Goal: Communication & Community: Answer question/provide support

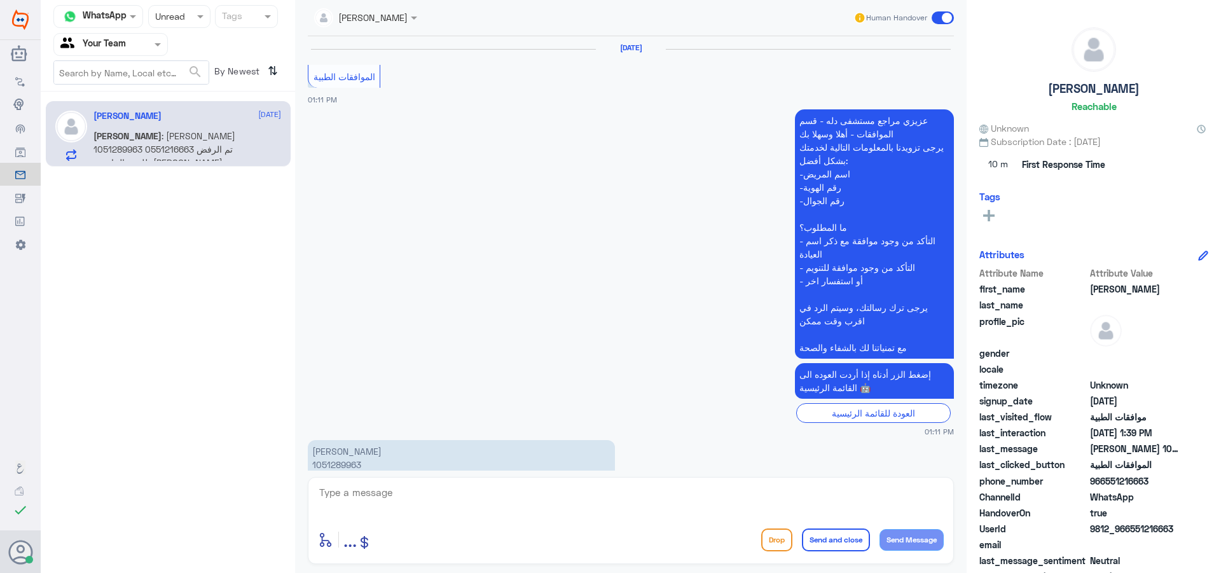
scroll to position [1351, 0]
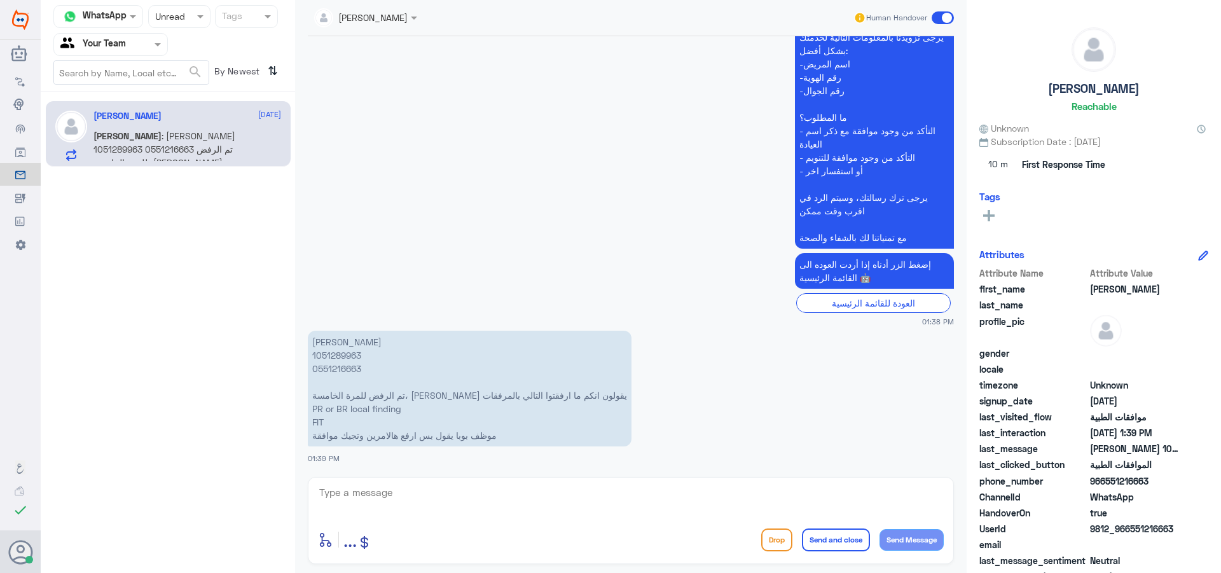
click at [334, 354] on p "[PERSON_NAME] 1051289963 0551216663 تم الرفض للمرة الخامسة، [PERSON_NAME] يقولو…" at bounding box center [470, 389] width 324 height 116
copy p "1051289963"
drag, startPoint x: 310, startPoint y: 411, endPoint x: 430, endPoint y: 418, distance: 119.7
click at [429, 418] on p "[PERSON_NAME] 1051289963 0551216663 تم الرفض للمرة الخامسة، [PERSON_NAME] يقولو…" at bounding box center [470, 389] width 324 height 116
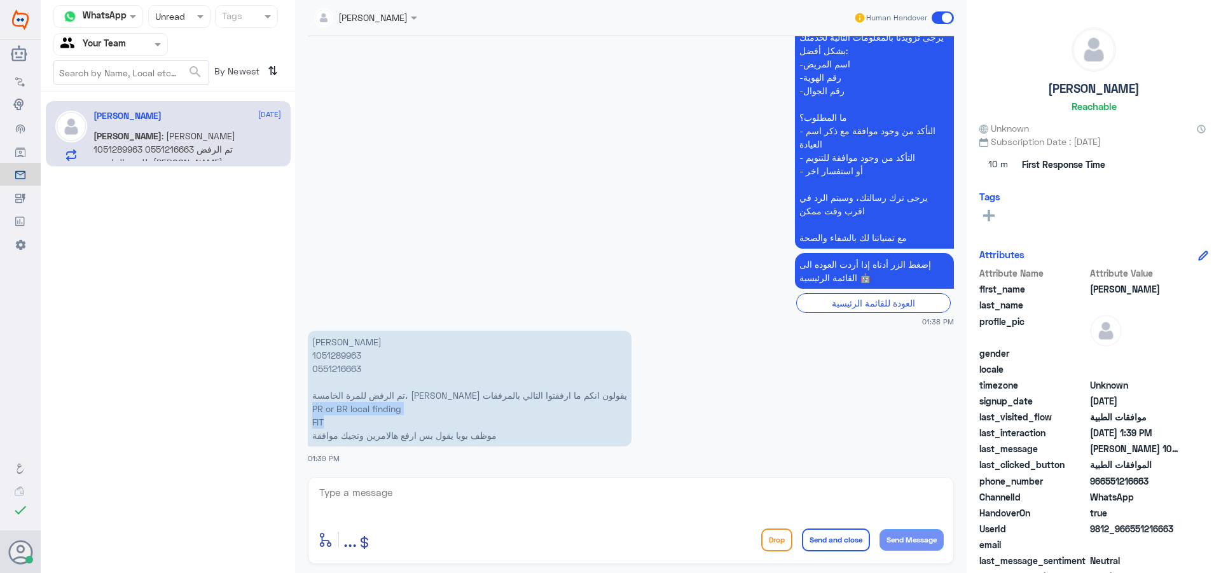
copy p "PR or BR local finding FIT"
click at [465, 497] on textarea at bounding box center [631, 499] width 626 height 31
type textarea "ل"
paste textarea "PR or BR local finding FIT"
type textarea "انت عملت فحوصات PR or BR local finding FIT؟"
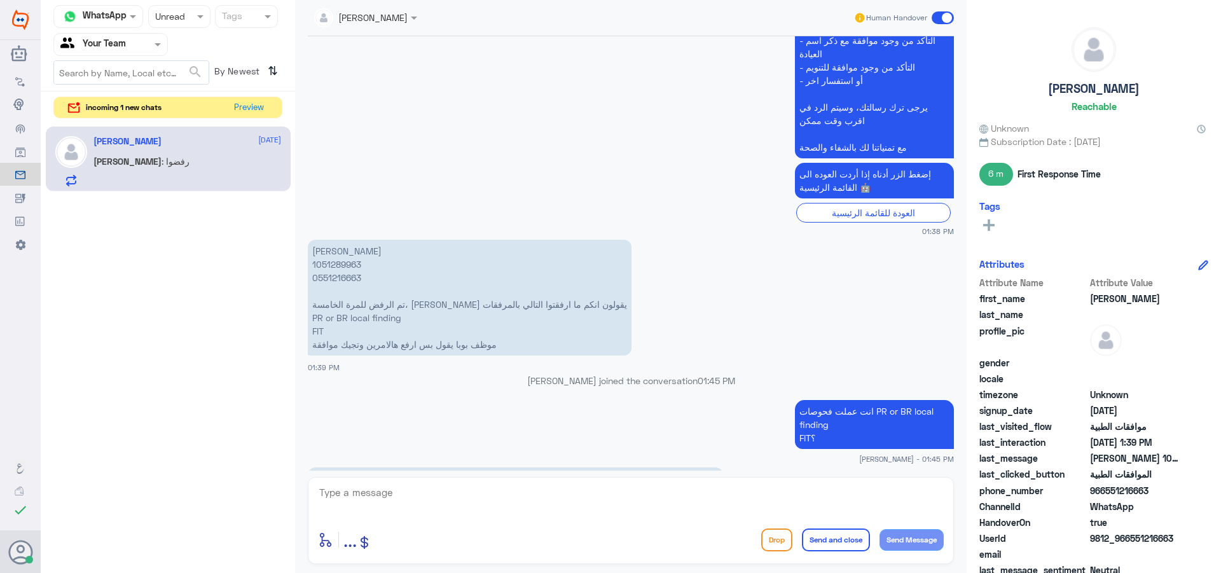
scroll to position [1562, 0]
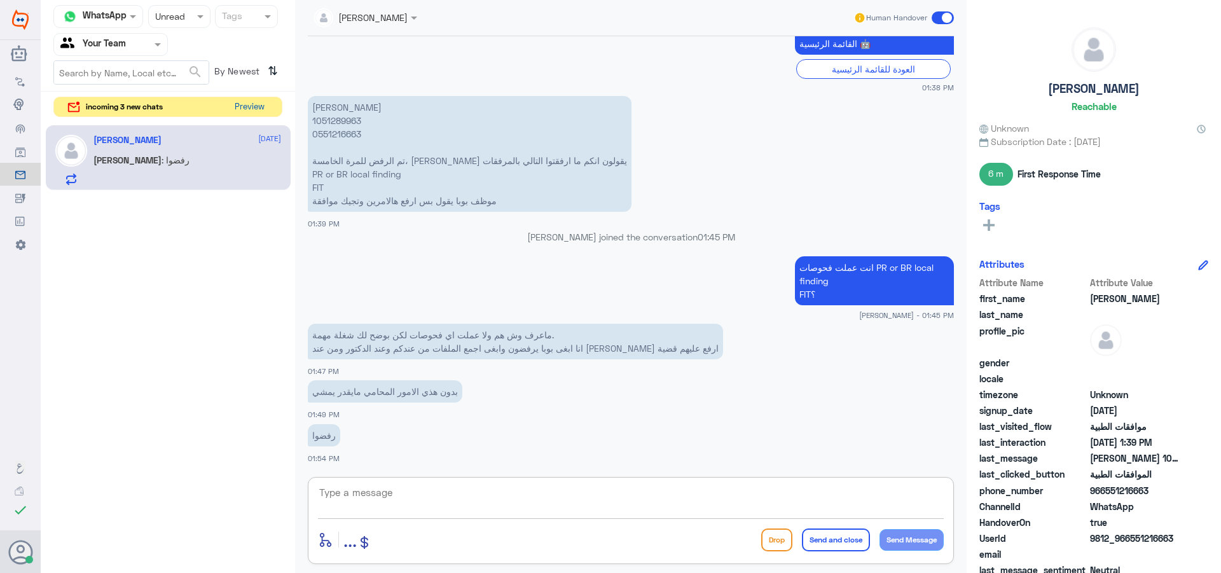
click at [254, 105] on button "Preview" at bounding box center [249, 107] width 39 height 20
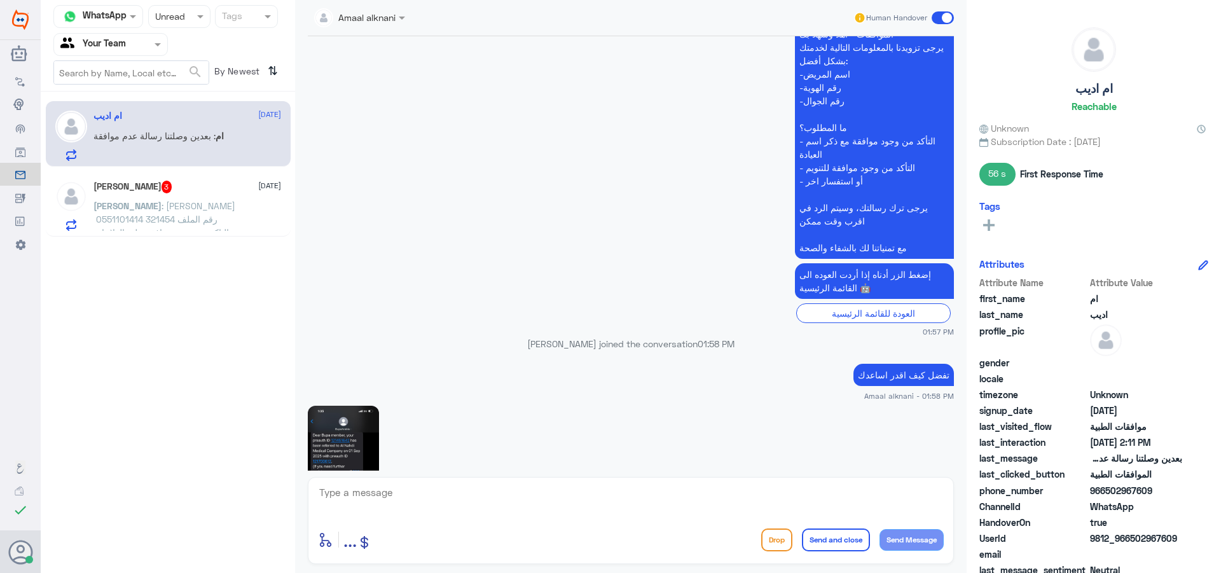
scroll to position [1143, 0]
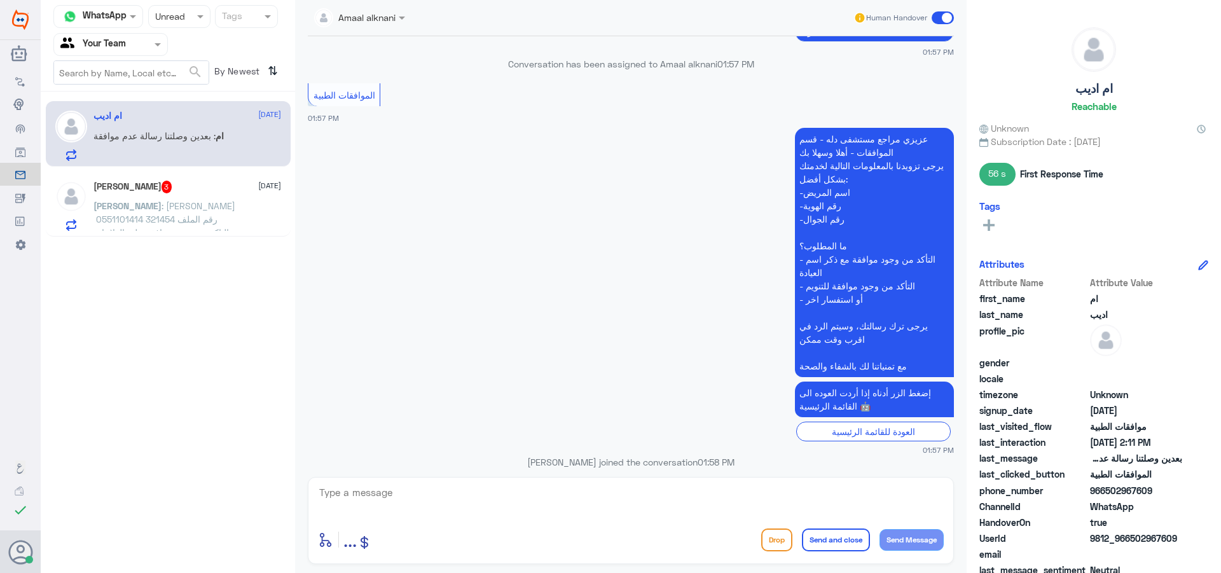
click at [230, 217] on span ": [PERSON_NAME] ⁠ رقم الملف 321454 ⁠0551101414 التاكد من وجود موافقه على العلاج…" at bounding box center [164, 239] width 142 height 78
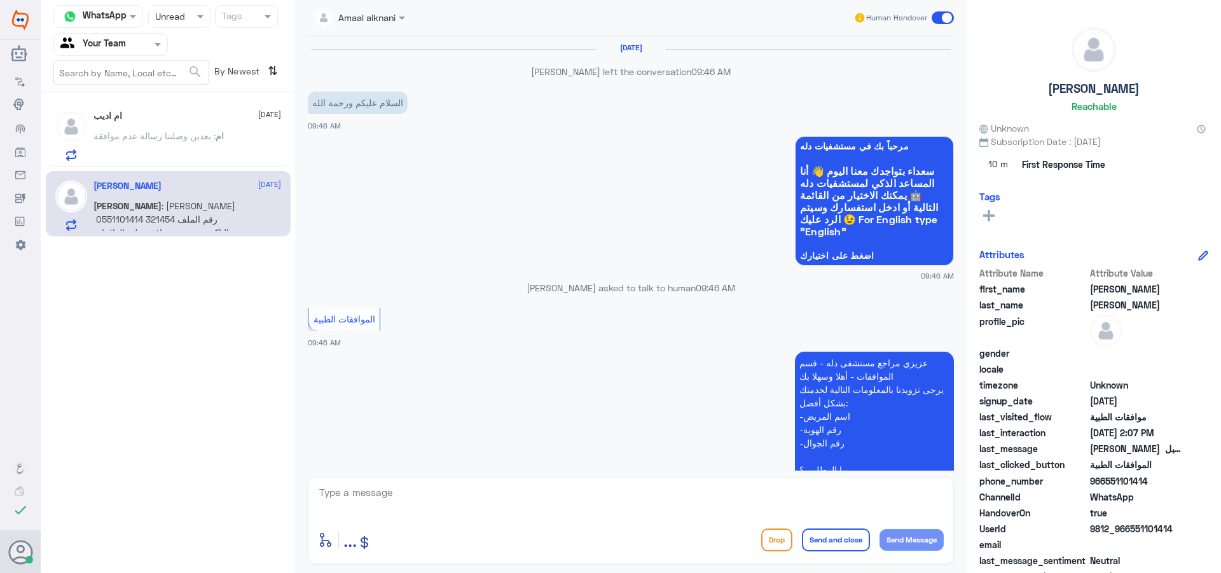
scroll to position [1241, 0]
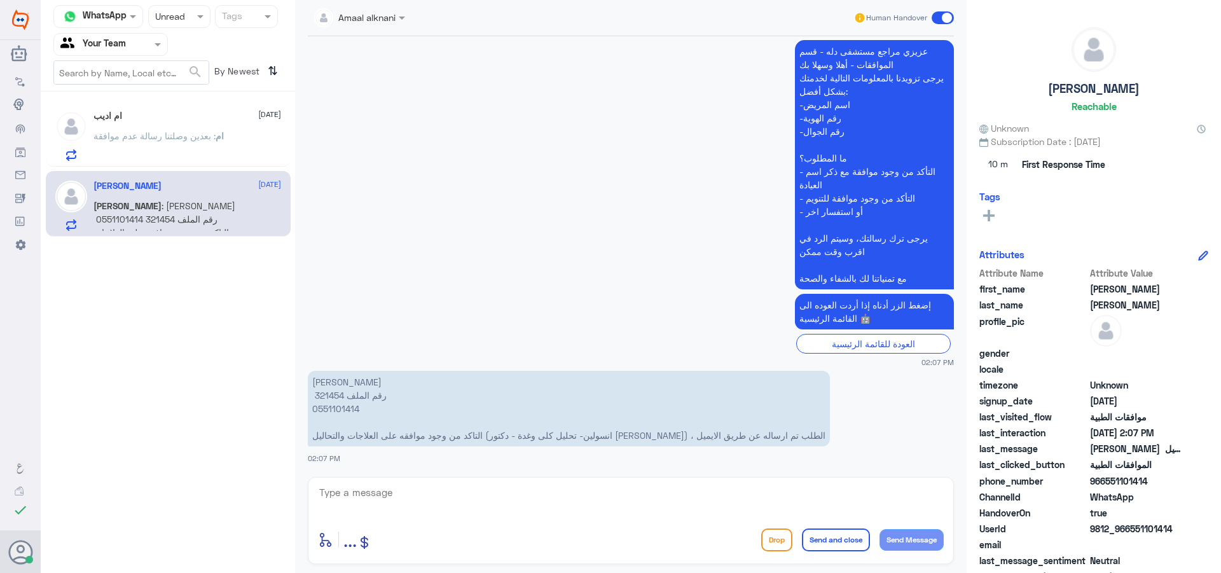
click at [328, 393] on p "[PERSON_NAME] ⁠ رقم الملف 321454 ⁠0551101414 التاكد من وجود موافقه على العلاجات…" at bounding box center [569, 409] width 522 height 76
copy p "321454"
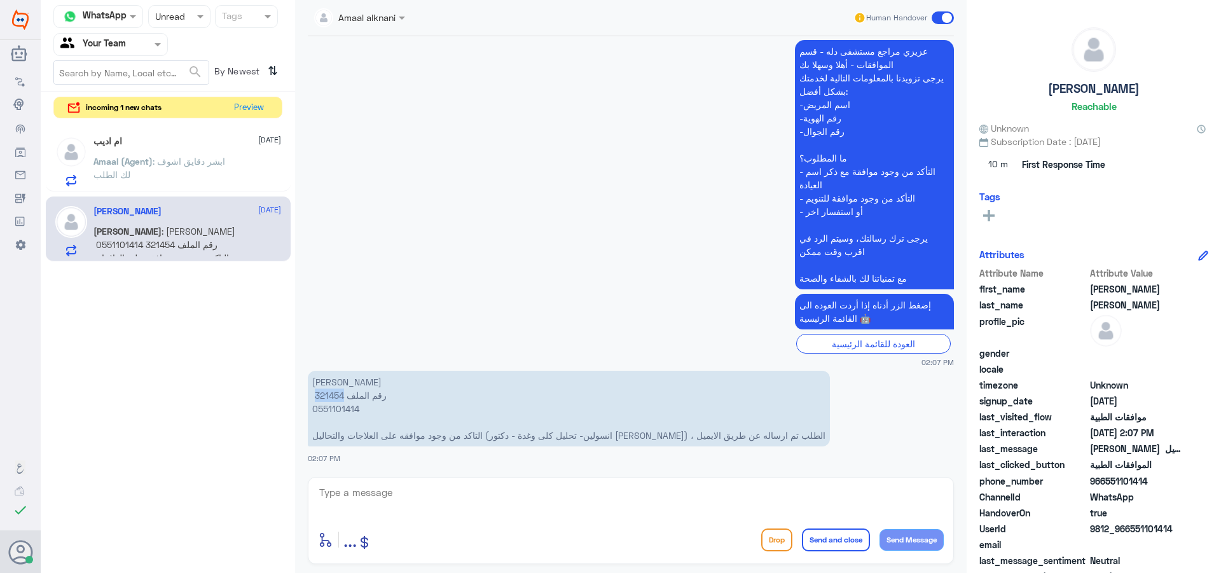
click at [330, 396] on p "[PERSON_NAME] ⁠ رقم الملف 321454 ⁠0551101414 التاكد من وجود موافقه على العلاجات…" at bounding box center [569, 409] width 522 height 76
click at [192, 169] on div "Bot : Default reply" at bounding box center [187, 172] width 188 height 29
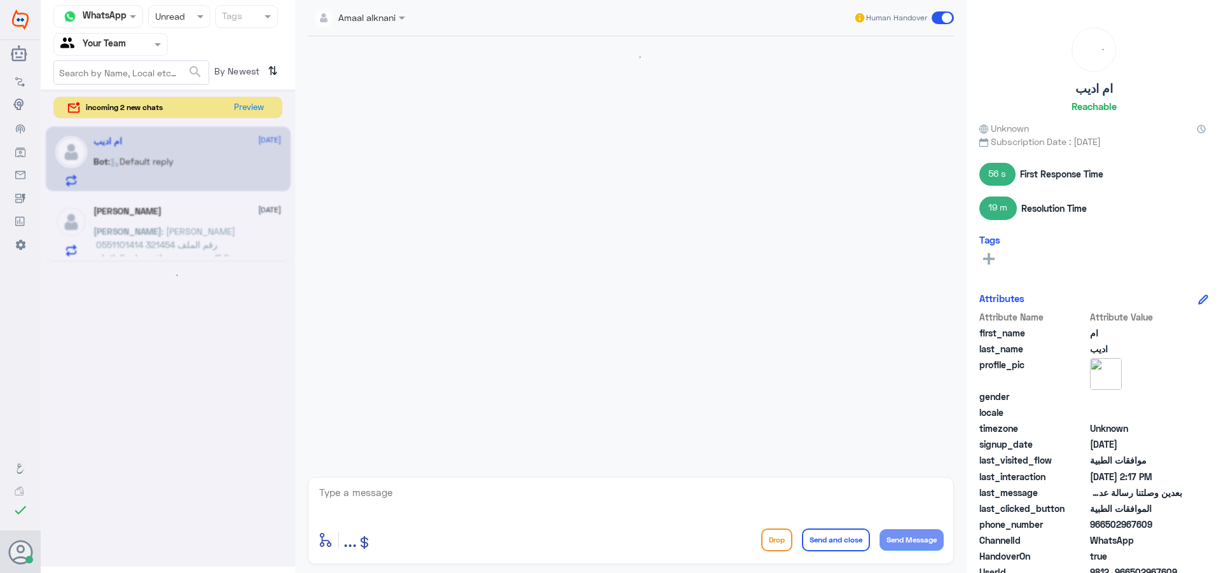
scroll to position [1033, 0]
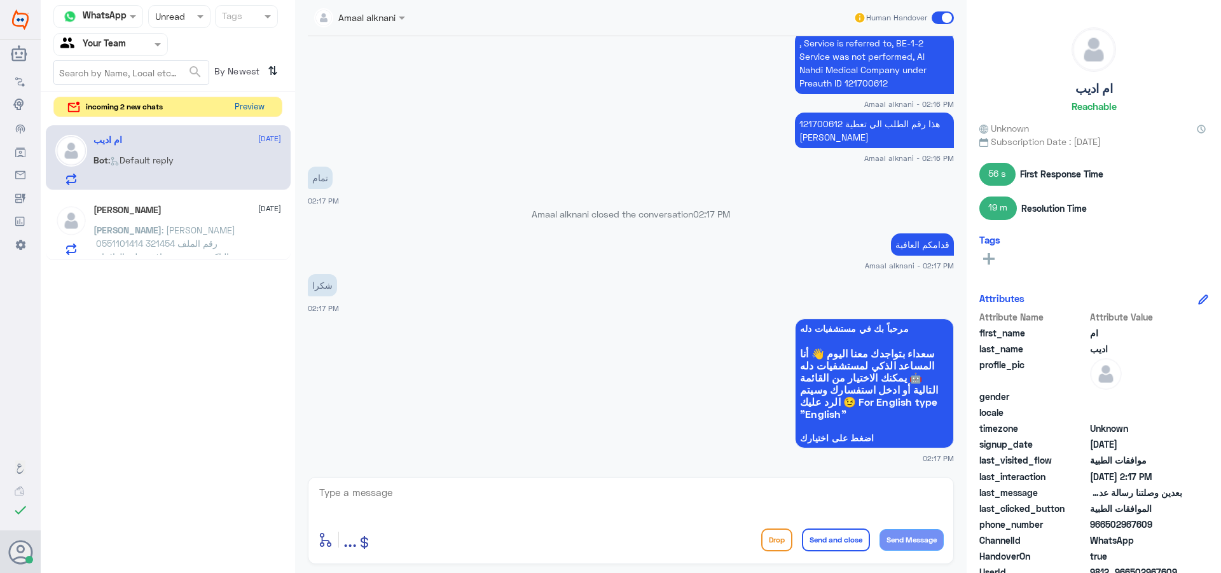
click at [262, 113] on button "Preview" at bounding box center [249, 107] width 39 height 20
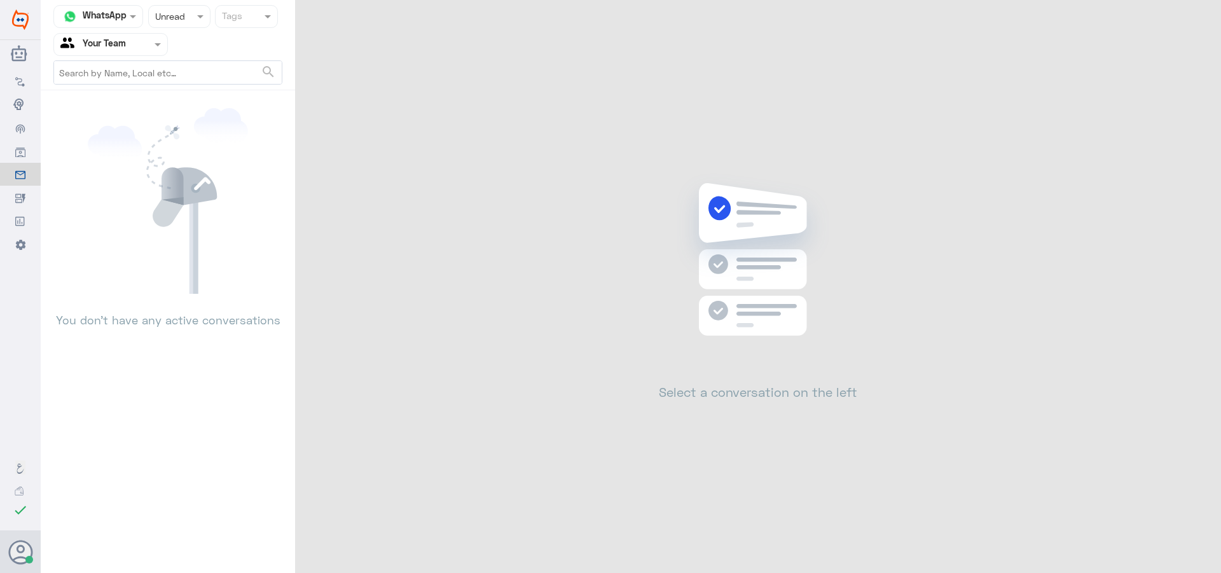
click at [174, 19] on input "text" at bounding box center [167, 16] width 24 height 15
click at [174, 71] on span "Opened" at bounding box center [171, 69] width 32 height 11
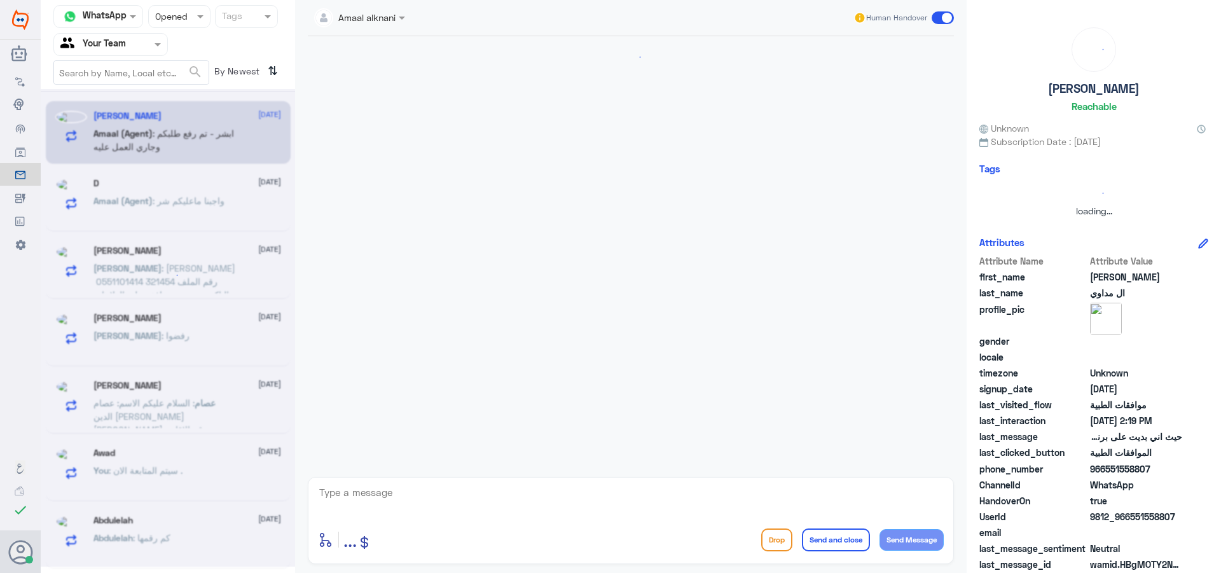
click at [174, 20] on input "text" at bounding box center [167, 16] width 24 height 15
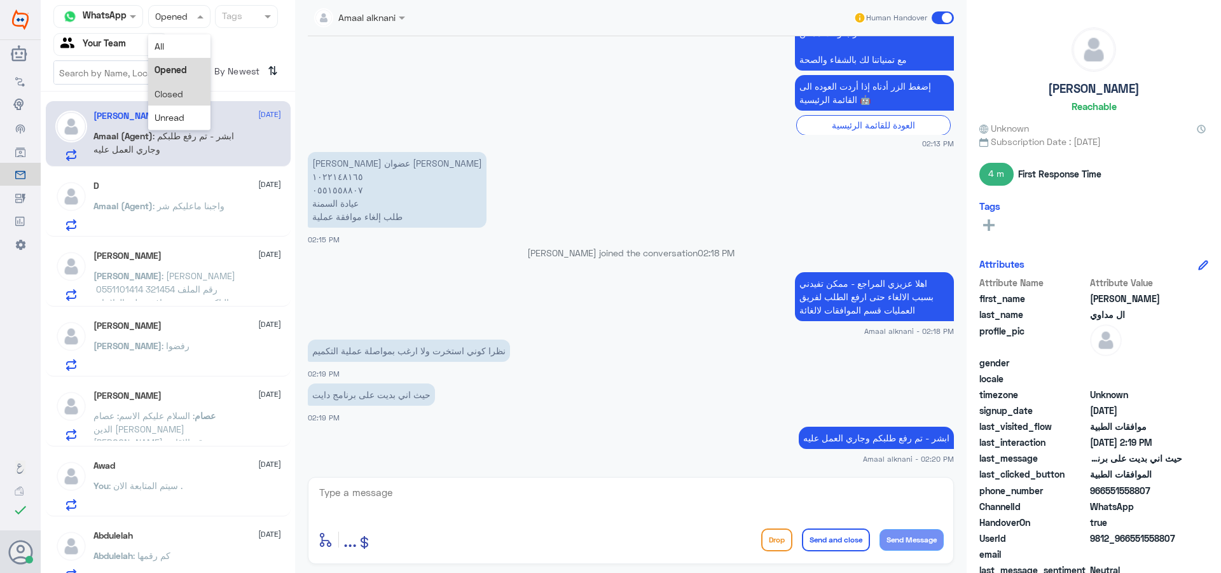
scroll to position [902, 0]
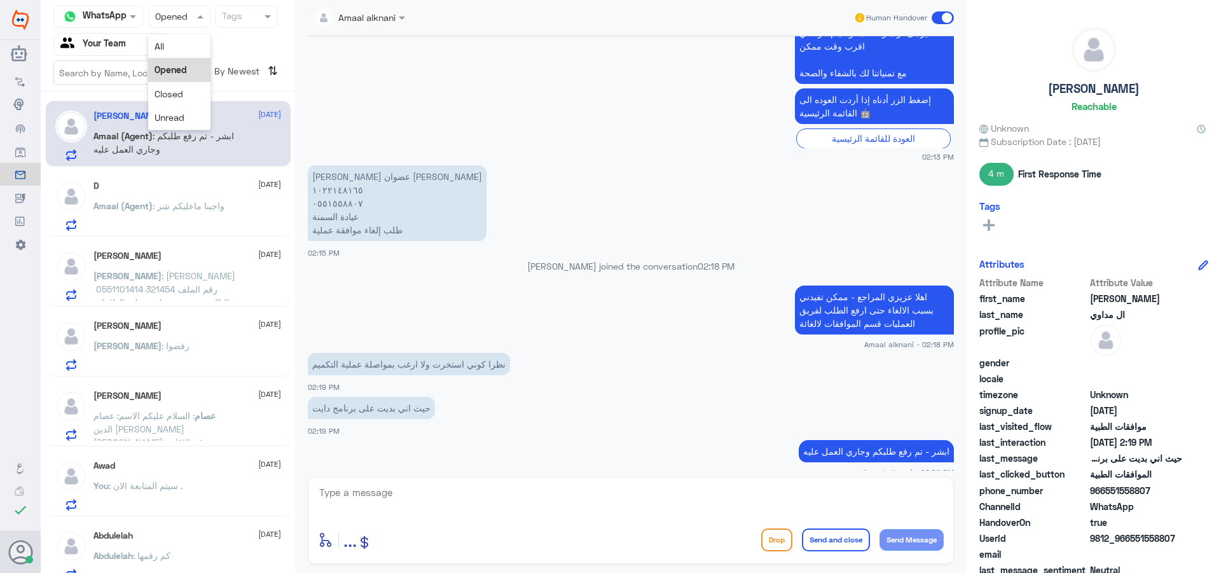
click at [178, 76] on div "Opened" at bounding box center [179, 70] width 62 height 24
click at [215, 261] on div "[PERSON_NAME] [DATE] [PERSON_NAME] : [PERSON_NAME] ⁠ رقم الملف 321454 ⁠05511014…" at bounding box center [187, 276] width 188 height 50
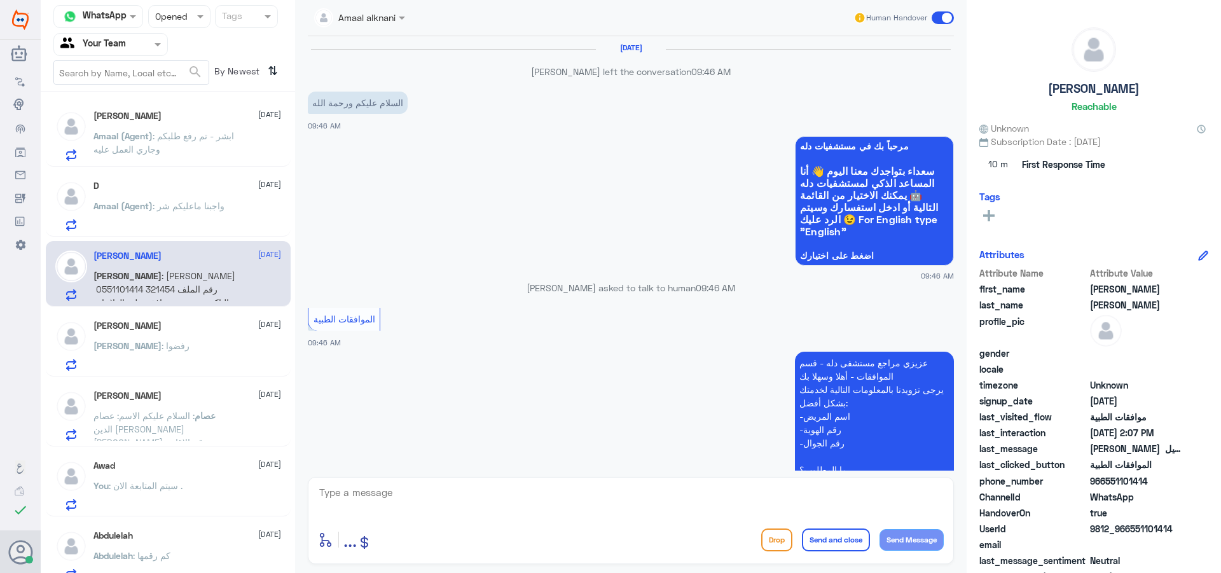
scroll to position [1241, 0]
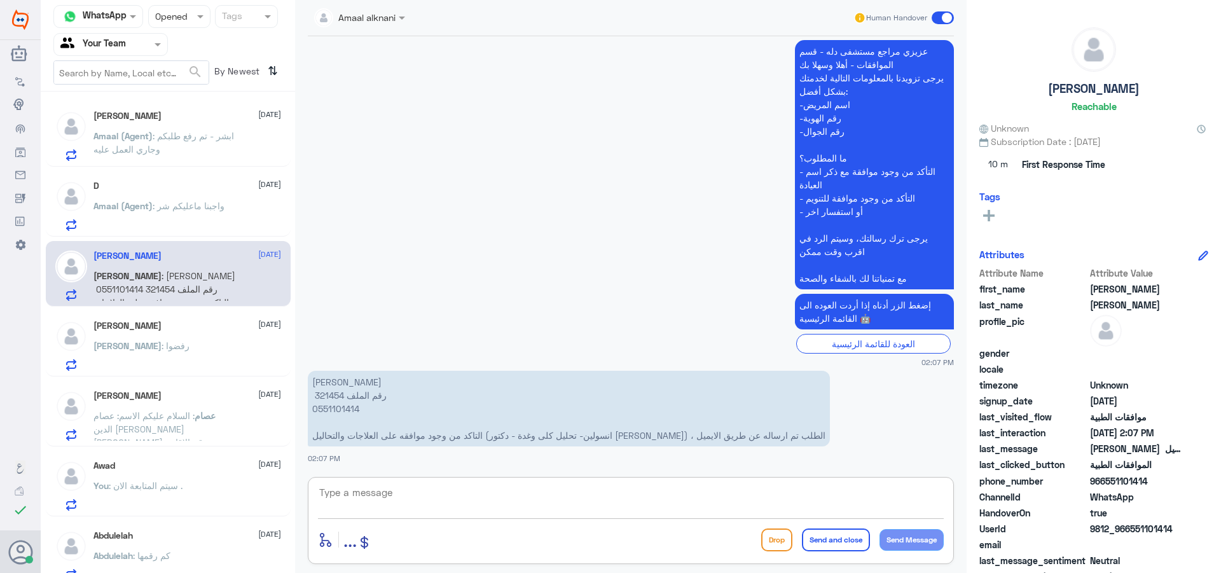
click at [401, 498] on textarea at bounding box center [631, 499] width 626 height 31
click at [408, 505] on textarea at bounding box center [631, 499] width 626 height 31
type textarea "سيتم متابعة الموافقة الان وتحديثها في حال الموافقة ."
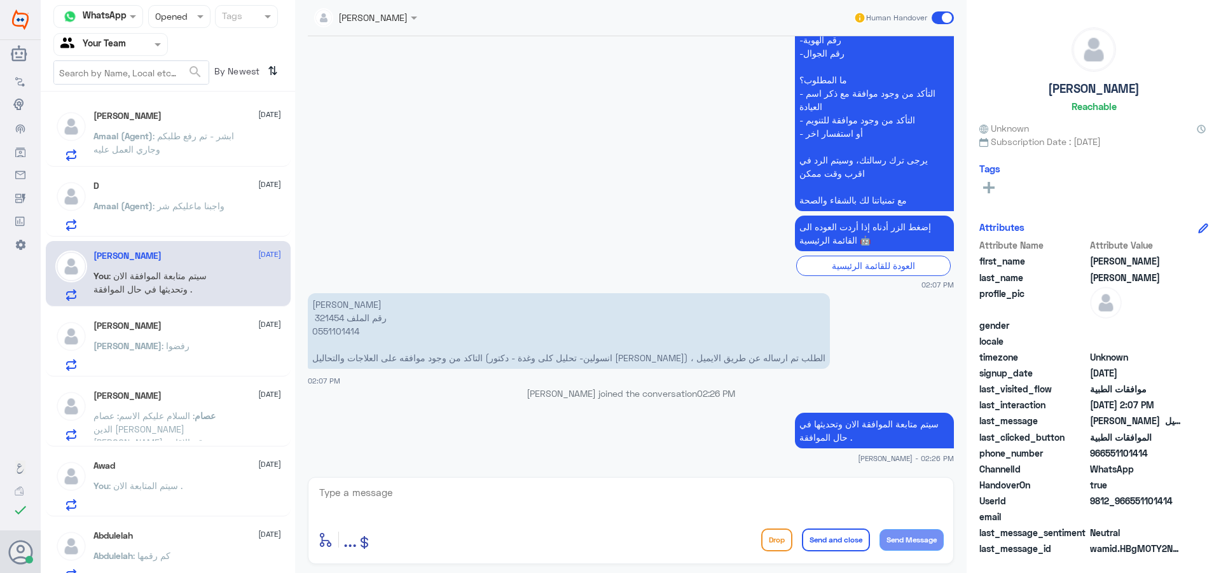
scroll to position [1293, 0]
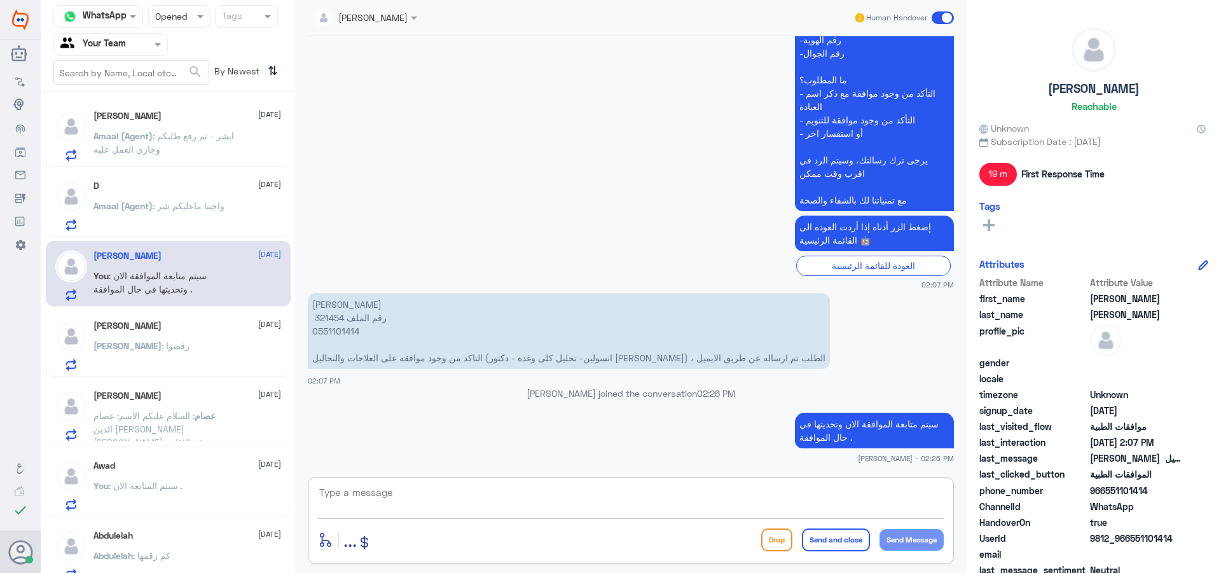
click at [207, 129] on p "Amaal (Agent) : ابشر - تم رفع طلبكم وجاري العمل عليه" at bounding box center [164, 145] width 143 height 32
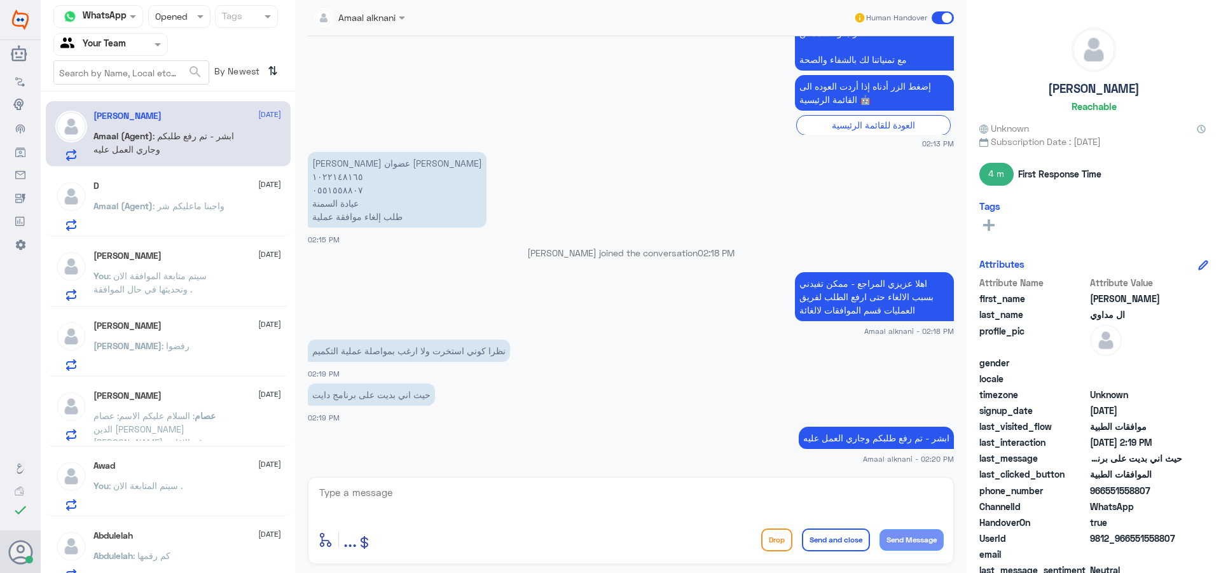
scroll to position [902, 0]
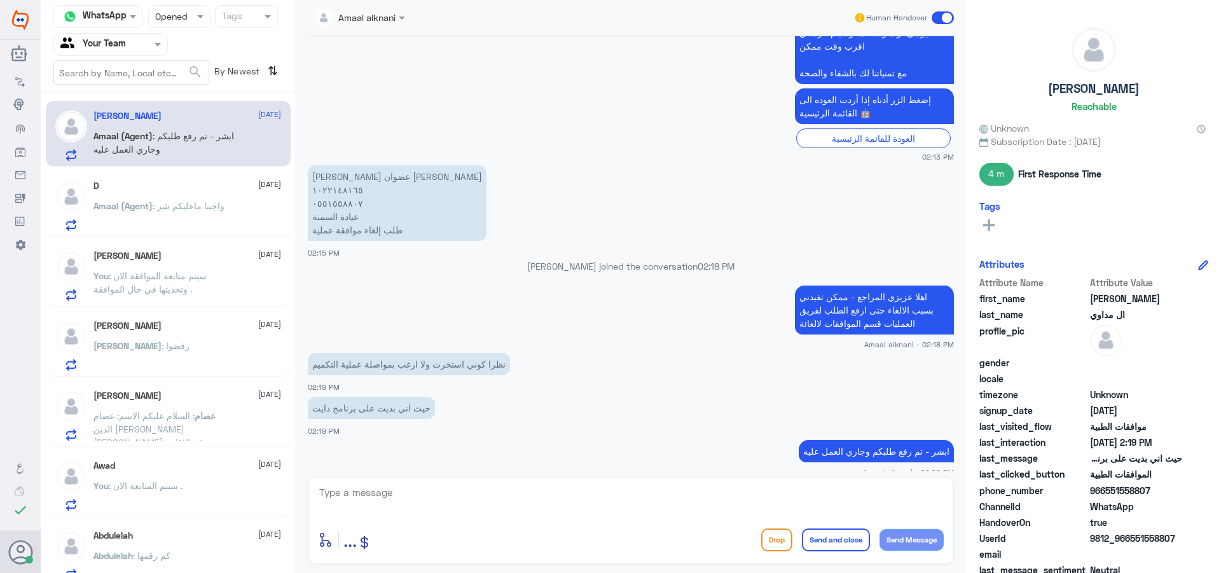
drag, startPoint x: 176, startPoint y: 26, endPoint x: 178, endPoint y: 33, distance: 7.4
click at [176, 27] on div "Status × Opened" at bounding box center [179, 16] width 62 height 23
click at [185, 113] on div "Unread" at bounding box center [179, 118] width 62 height 24
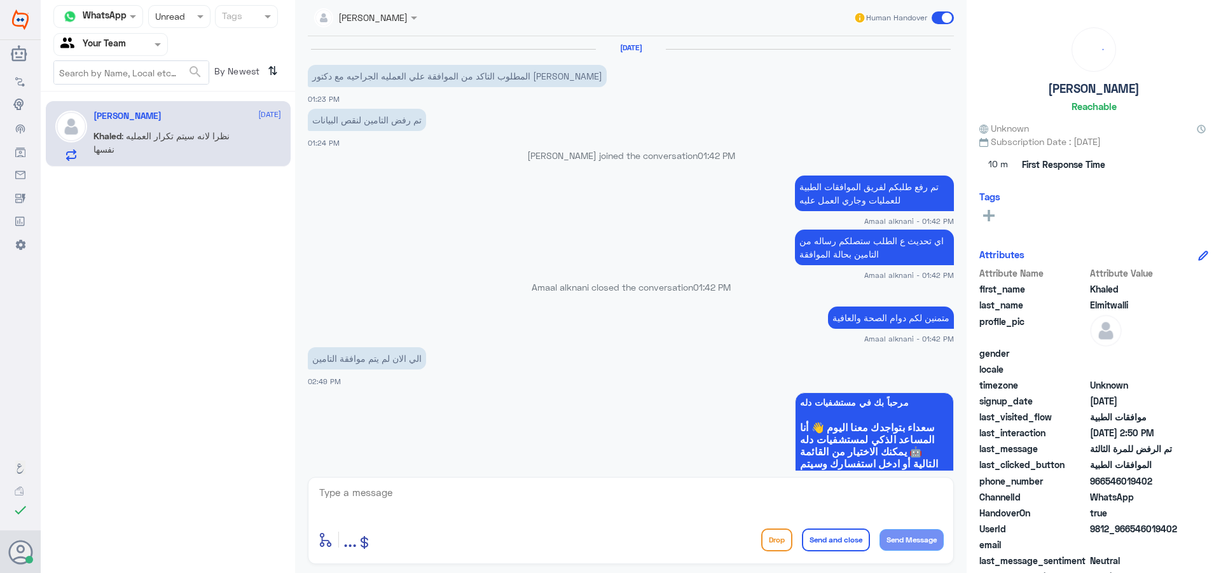
scroll to position [969, 0]
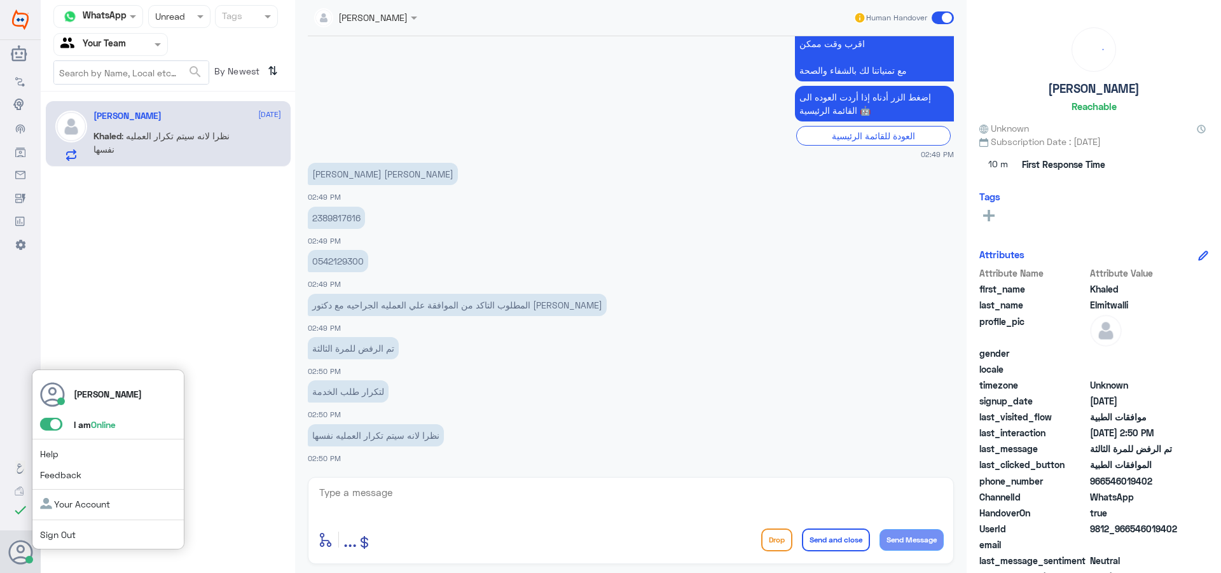
click at [54, 430] on span at bounding box center [51, 424] width 22 height 13
click at [0, 0] on input "checkbox" at bounding box center [0, 0] width 0 height 0
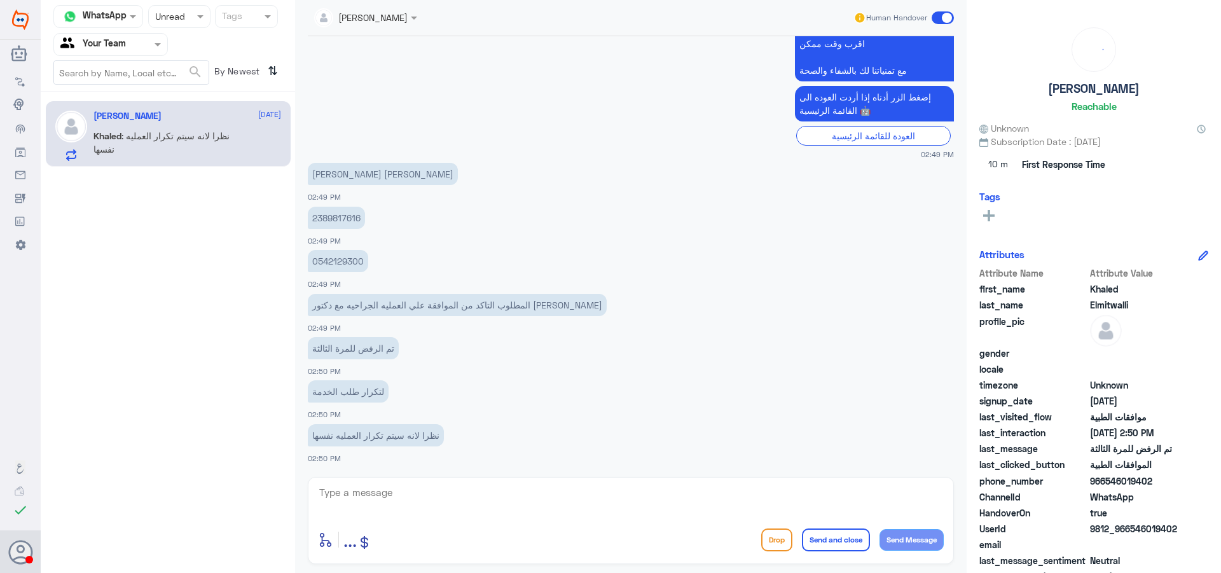
scroll to position [1012, 0]
